Goal: Task Accomplishment & Management: Use online tool/utility

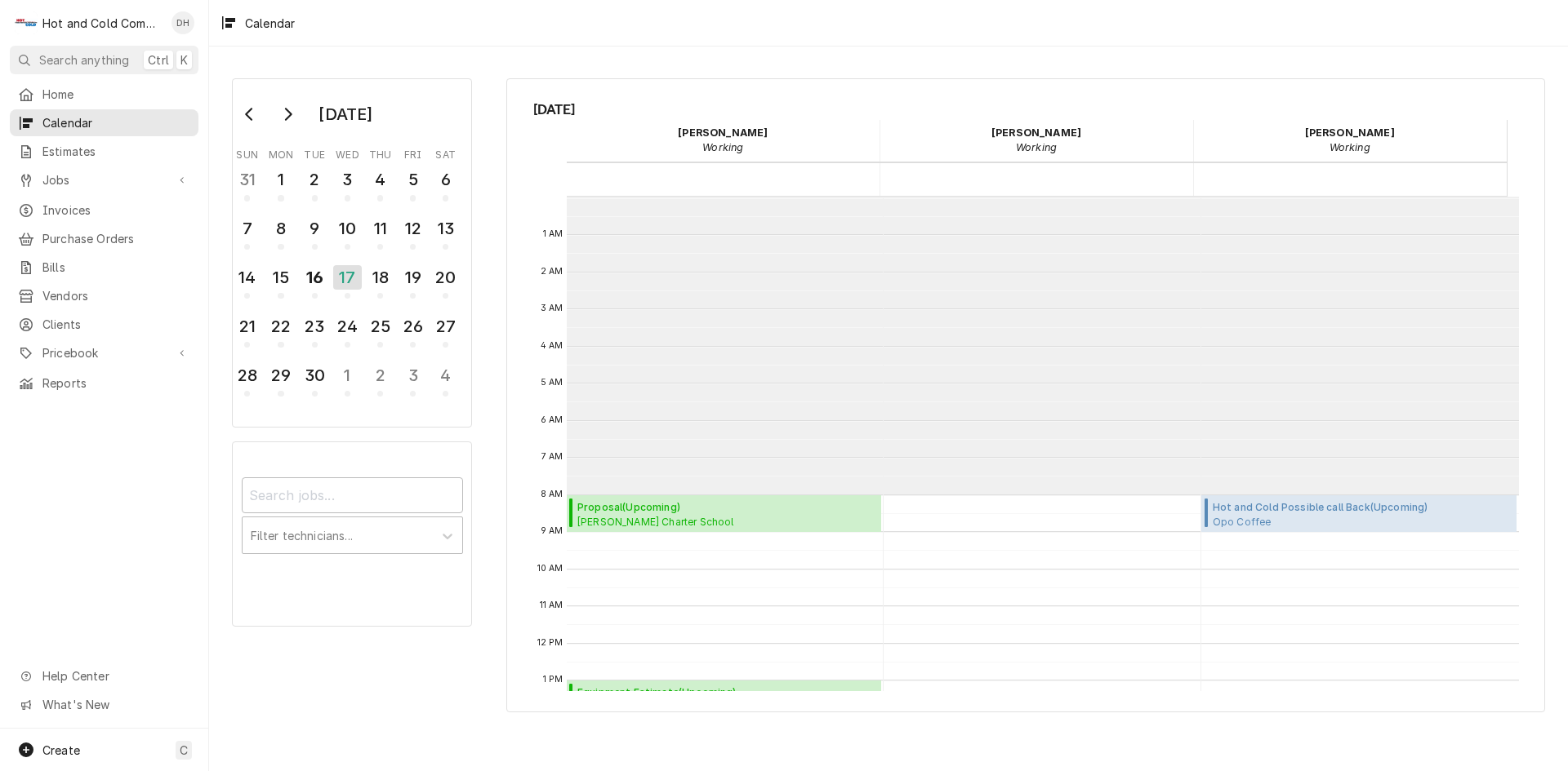
scroll to position [298, 0]
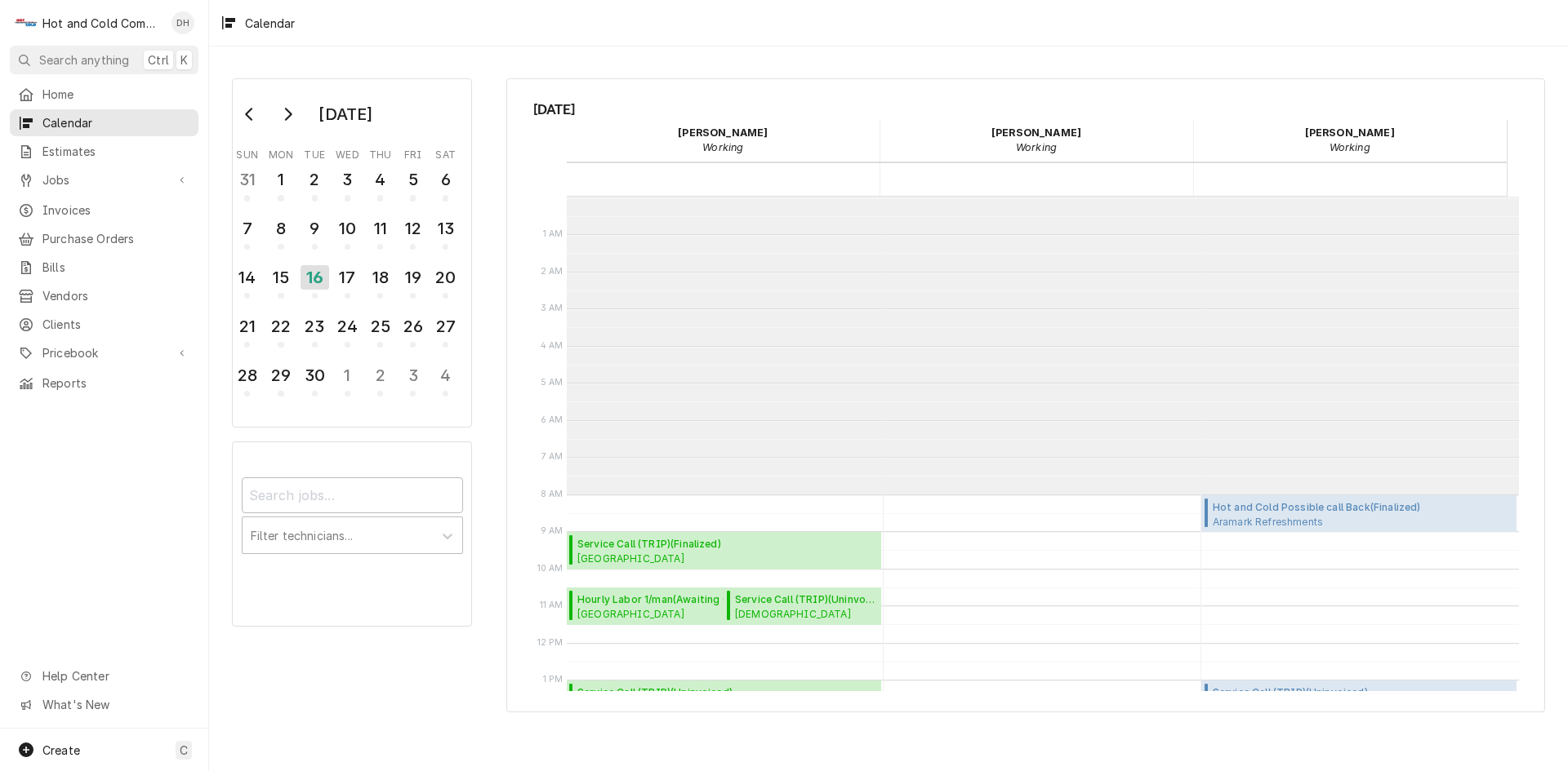
scroll to position [298, 0]
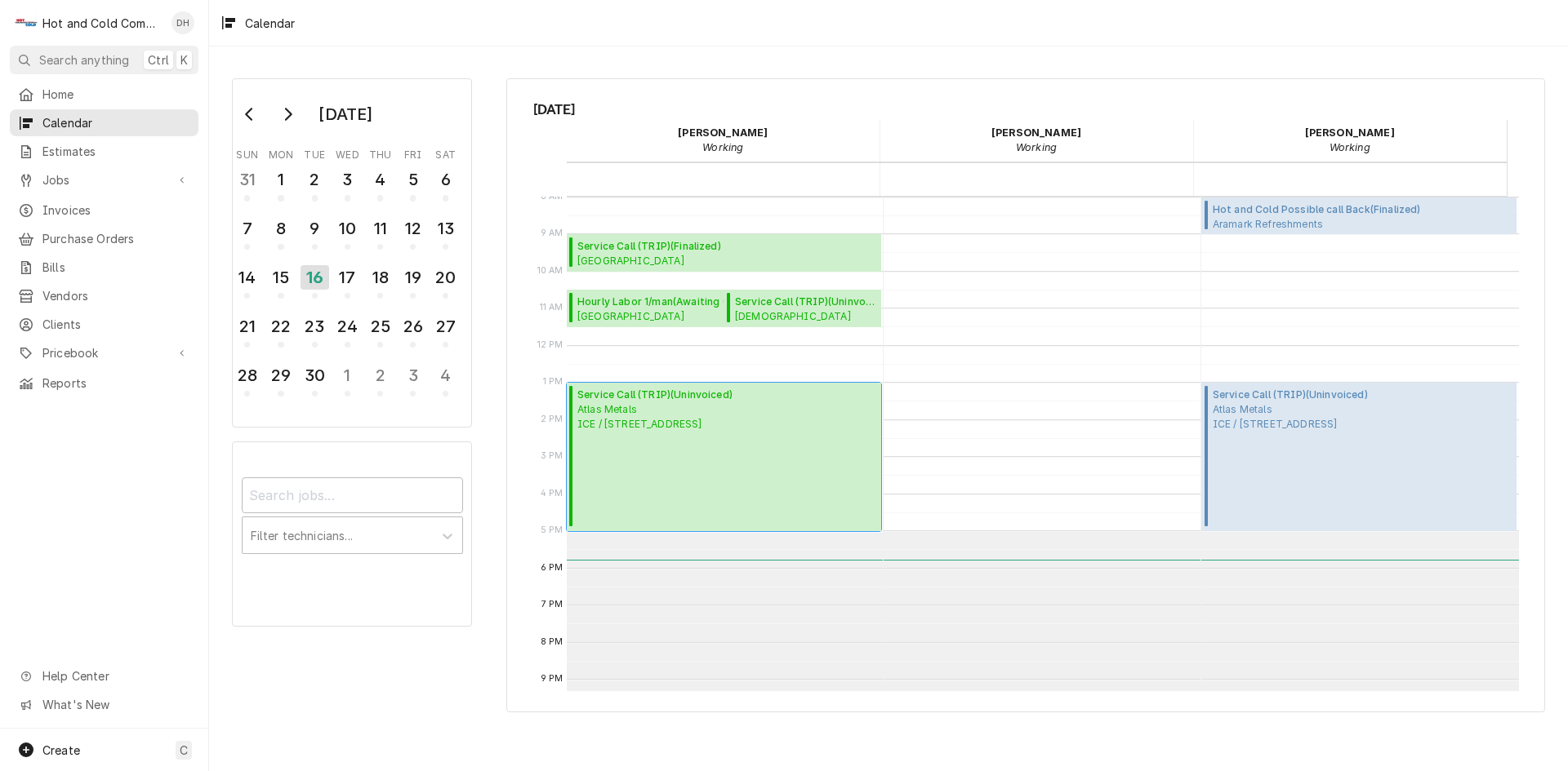
click at [733, 406] on span "Atlas Metals ICE / [STREET_ADDRESS]" at bounding box center [655, 417] width 155 height 30
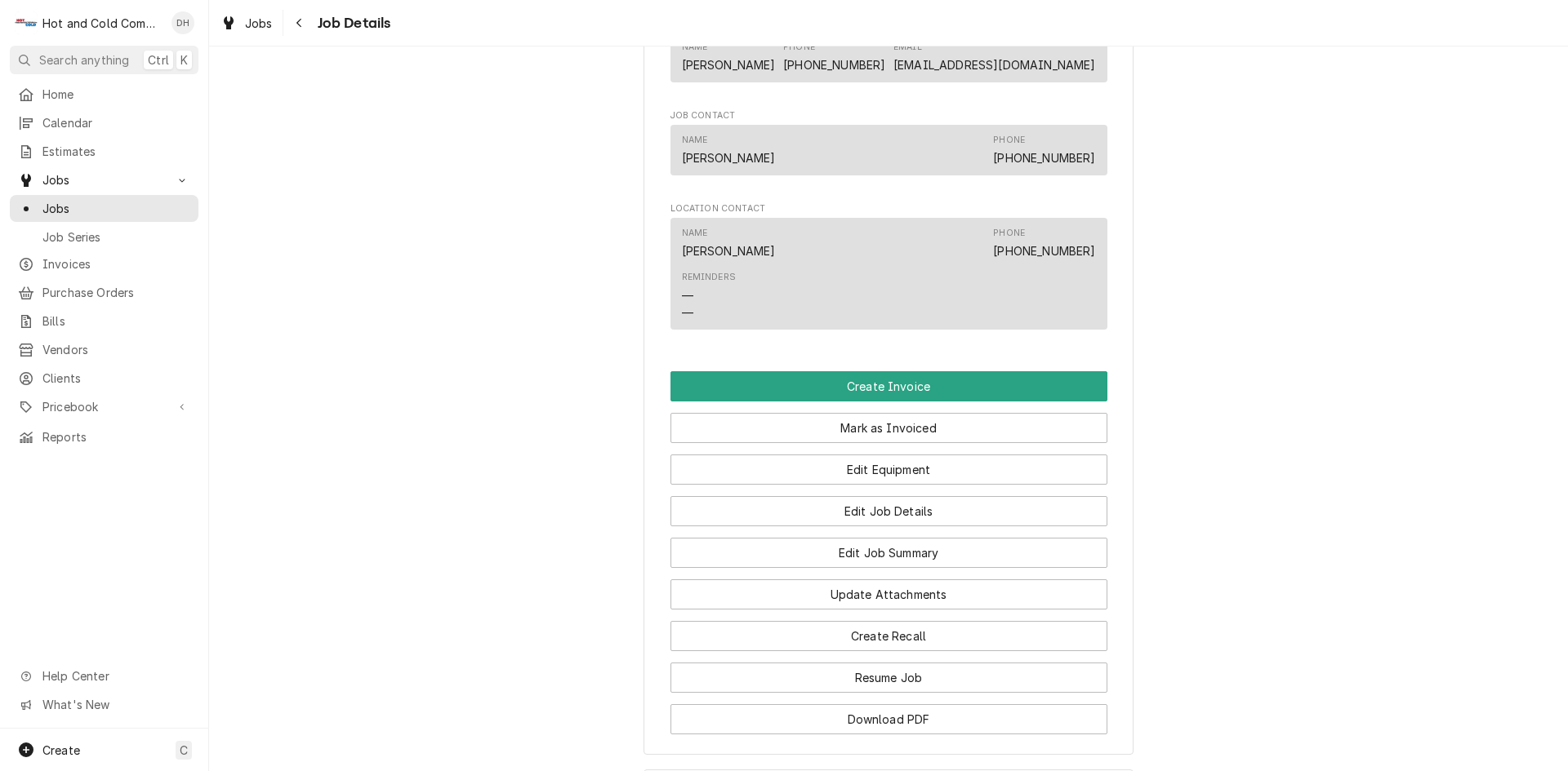
scroll to position [1361, 0]
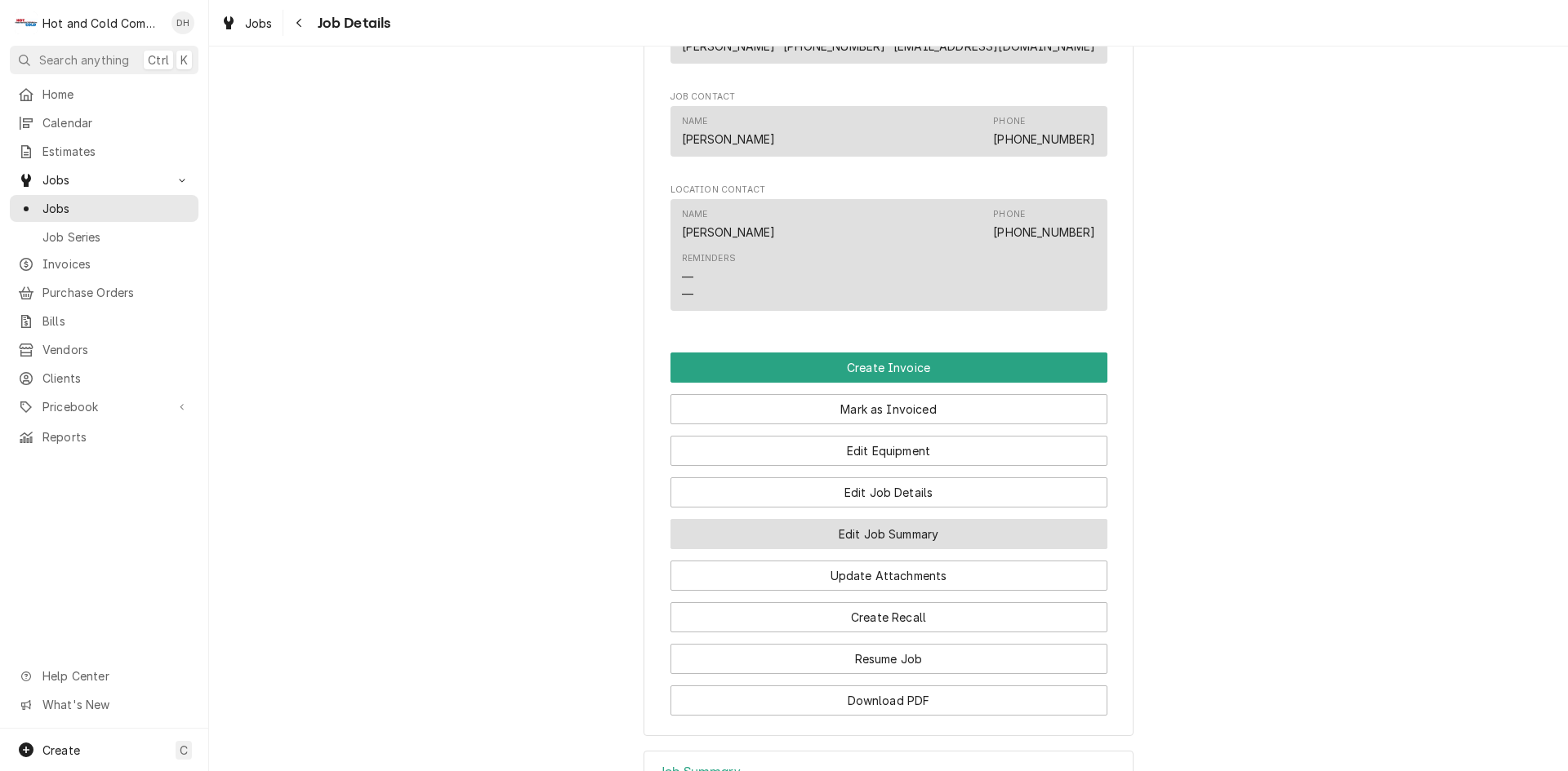
drag, startPoint x: 942, startPoint y: 517, endPoint x: 1007, endPoint y: 492, distance: 69.6
click at [943, 519] on button "Edit Job Summary" at bounding box center [889, 534] width 437 height 31
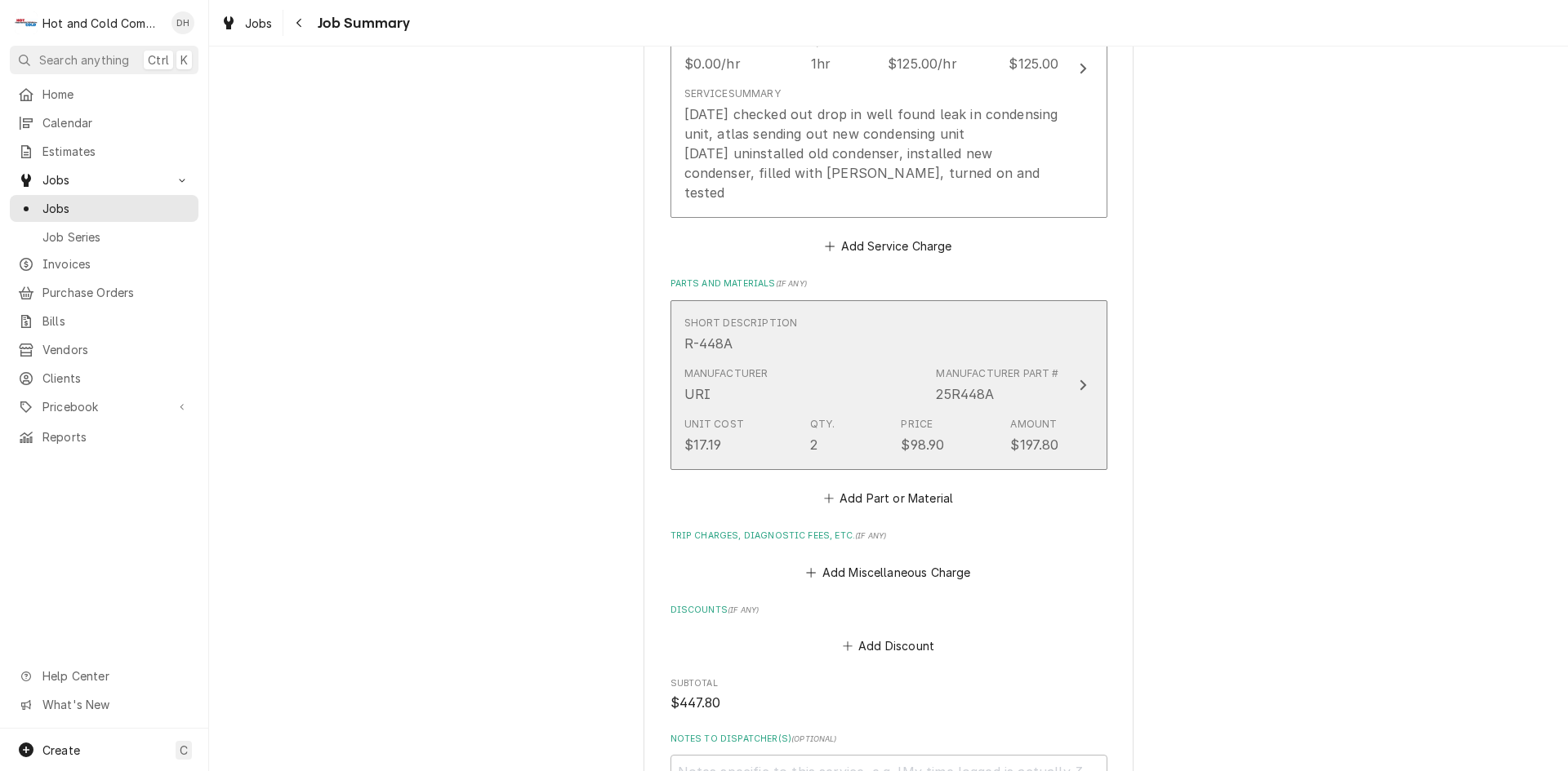
scroll to position [816, 0]
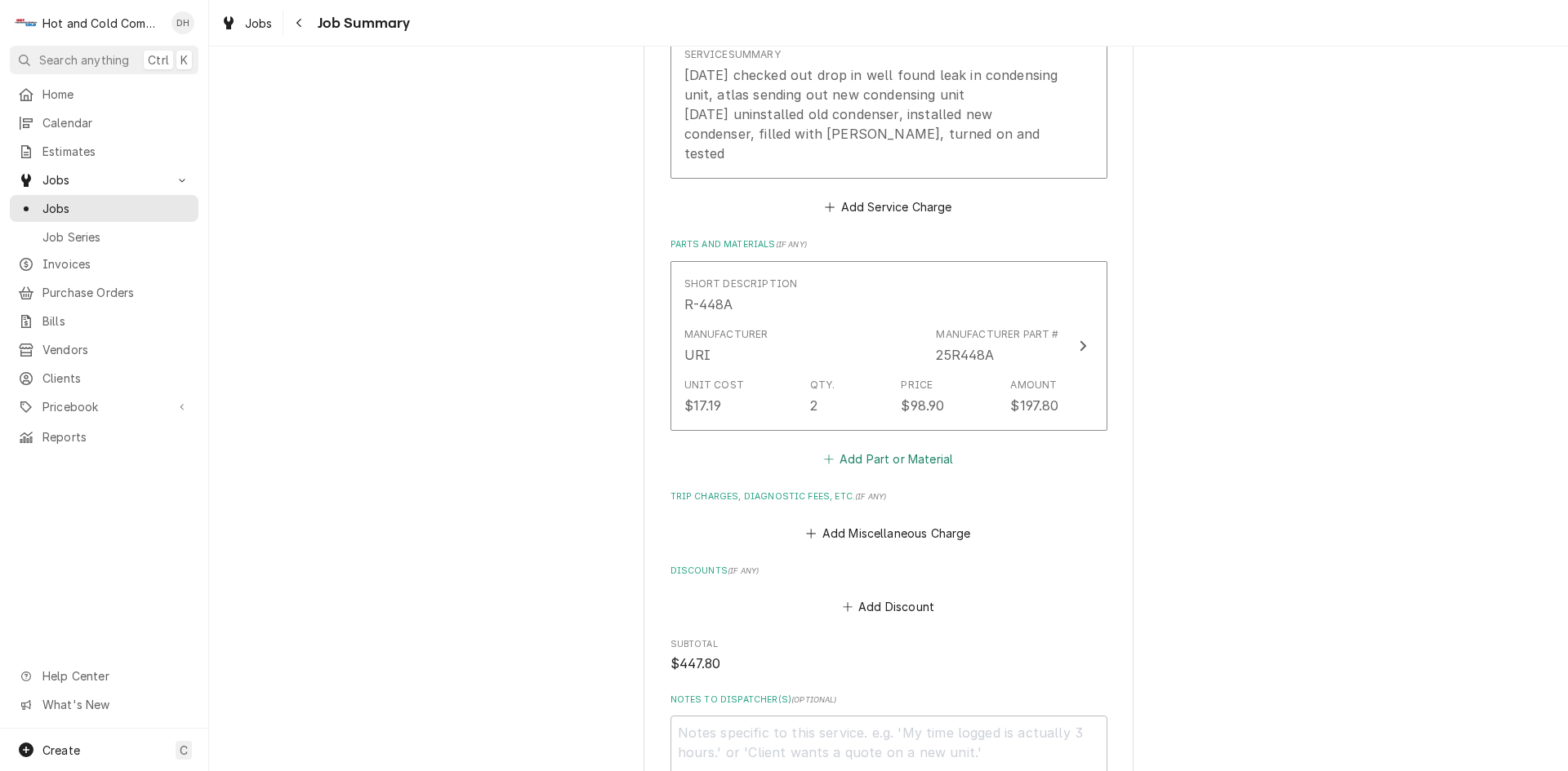
click at [885, 449] on button "Add Part or Material" at bounding box center [889, 459] width 135 height 23
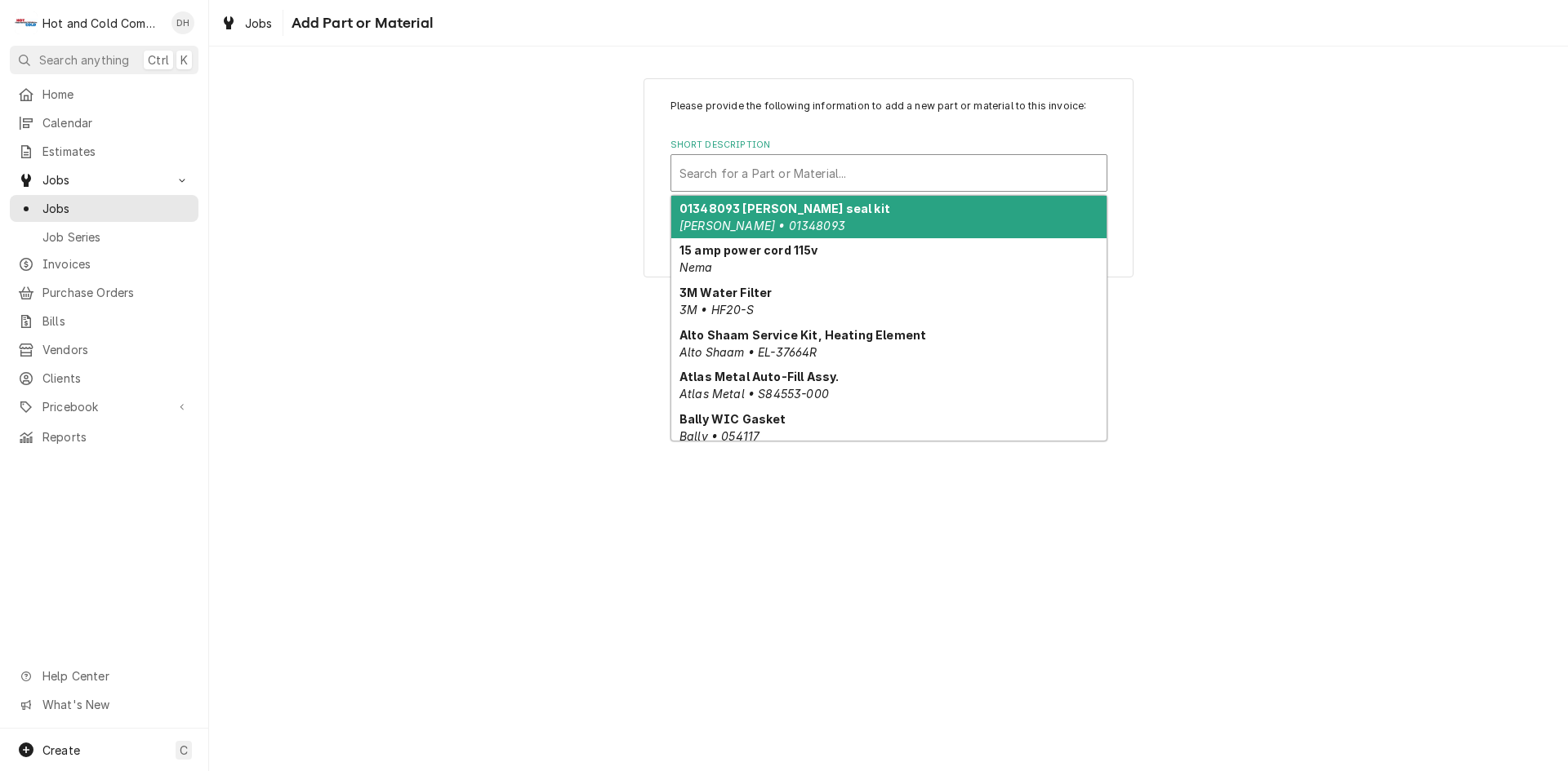
click at [871, 176] on div "Short Description" at bounding box center [889, 173] width 419 height 30
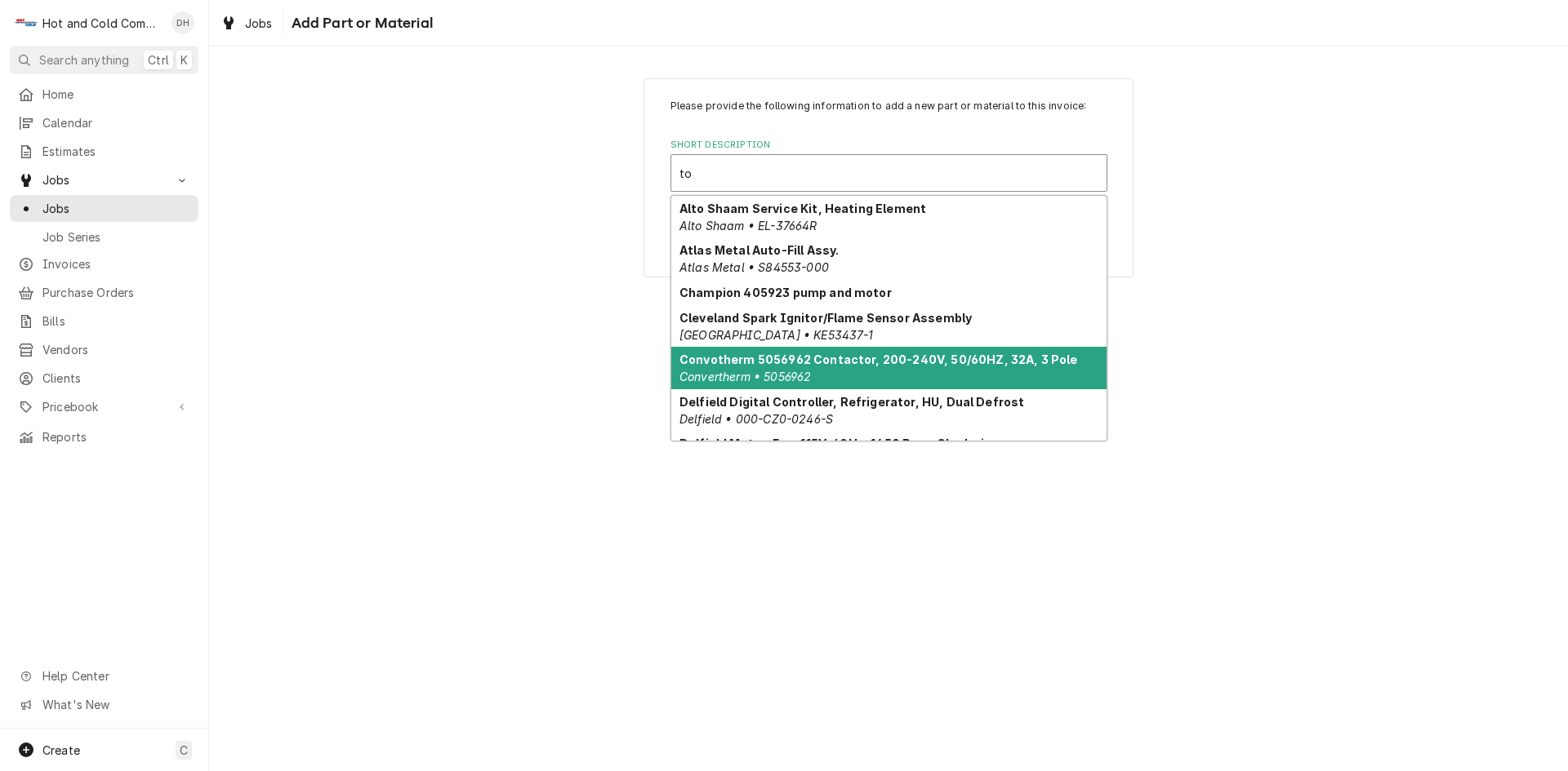
type input "tor"
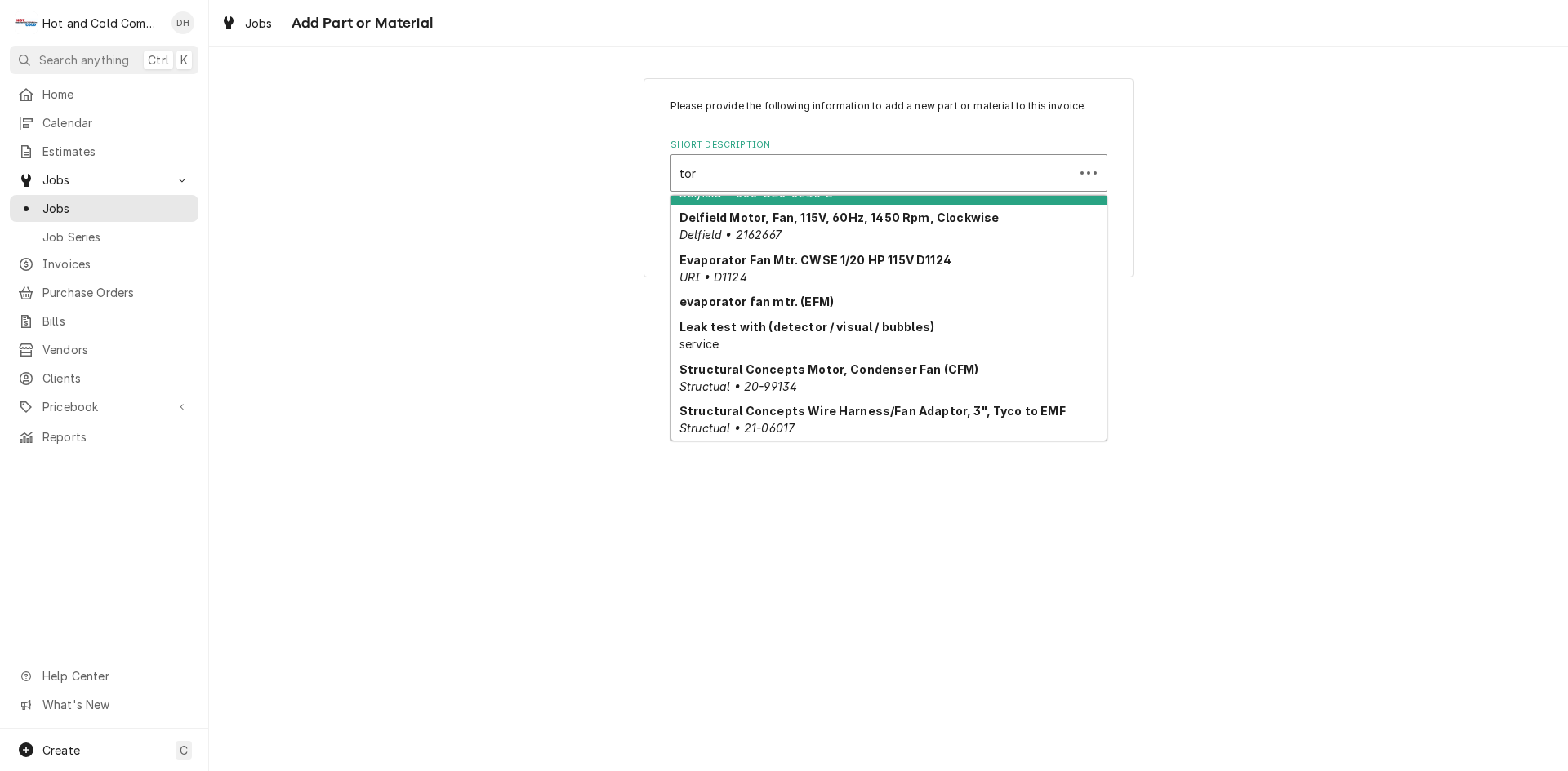
scroll to position [168, 0]
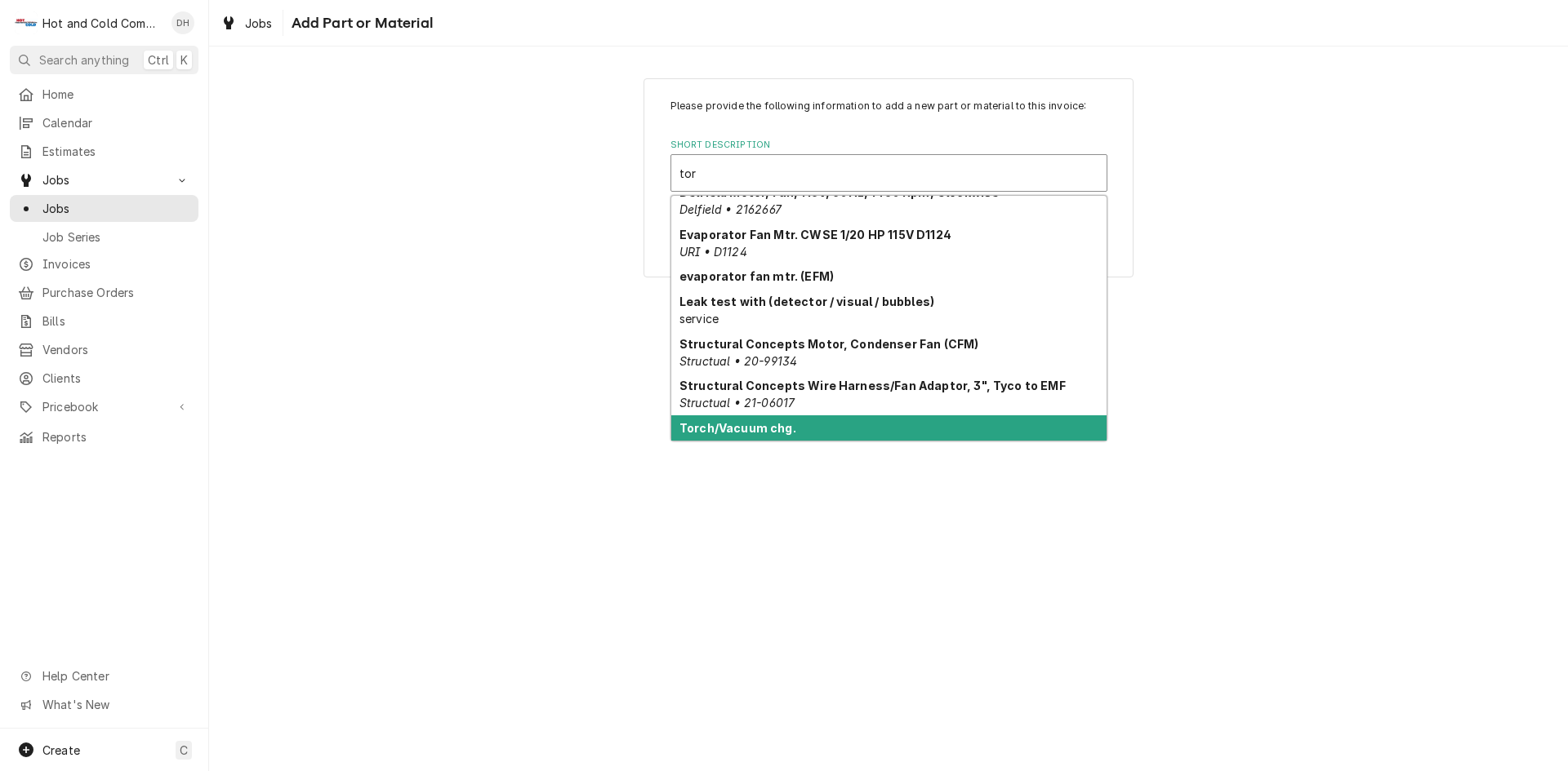
click at [878, 431] on div "Torch/Vacuum chg. service" at bounding box center [889, 436] width 435 height 42
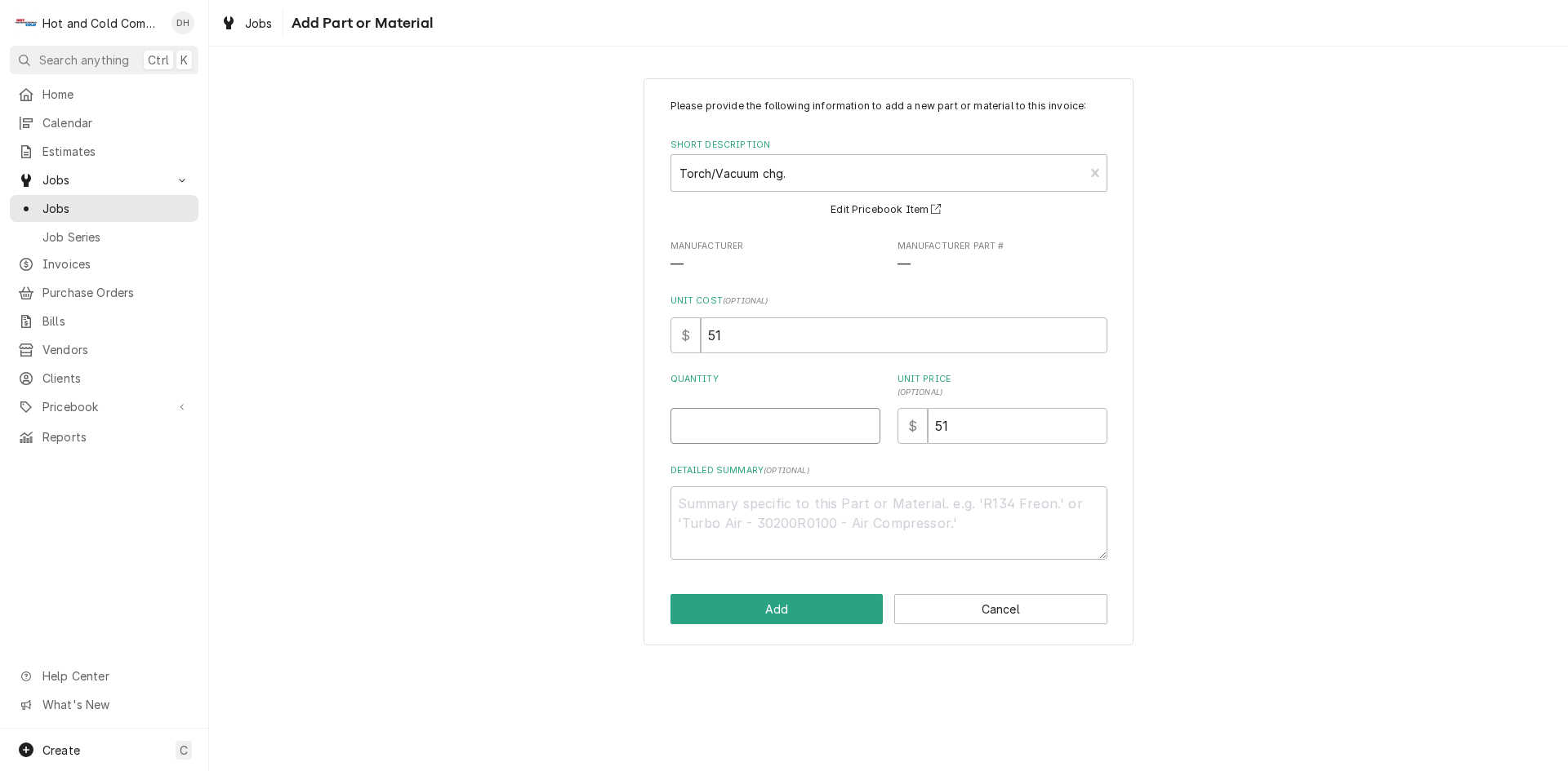
click at [698, 440] on input "Quantity" at bounding box center [775, 426] width 210 height 36
type textarea "x"
type input "1"
click at [787, 596] on button "Add" at bounding box center [777, 610] width 214 height 31
type textarea "x"
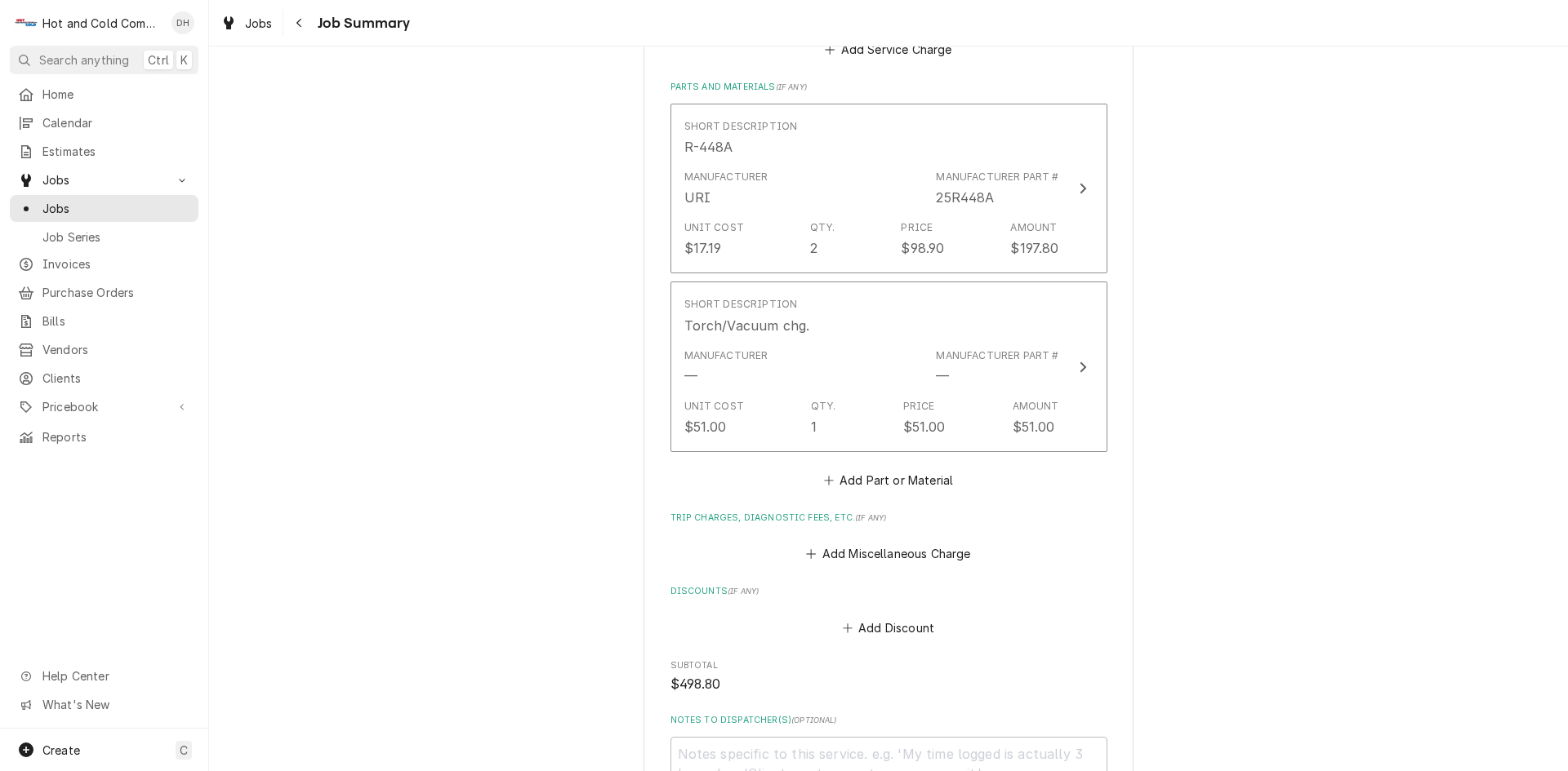
scroll to position [700, 0]
